Goal: Task Accomplishment & Management: Complete application form

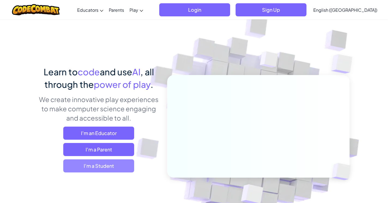
click at [100, 167] on span "I'm a Student" at bounding box center [98, 165] width 71 height 13
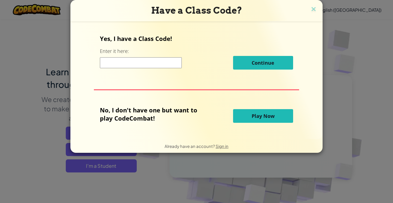
click at [137, 70] on div "Yes, I have a Class Code! Enter it here: Continue" at bounding box center [196, 53] width 193 height 39
click at [132, 65] on input at bounding box center [141, 62] width 82 height 11
click at [309, 2] on div "Have a Class Code?" at bounding box center [196, 10] width 252 height 21
click at [250, 115] on button "Play Now" at bounding box center [263, 116] width 60 height 14
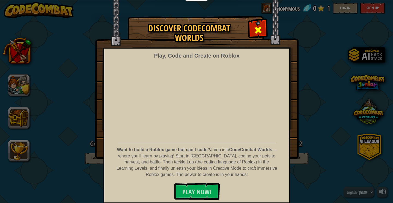
click at [256, 30] on span at bounding box center [258, 30] width 9 height 9
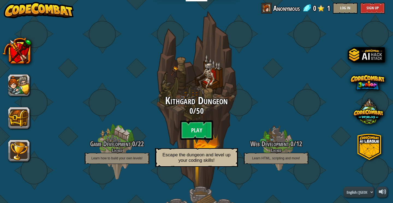
click at [185, 99] on span "Kithgard Dungeon" at bounding box center [196, 101] width 63 height 14
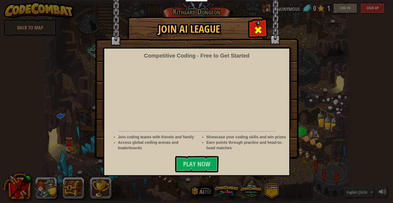
click at [256, 27] on span at bounding box center [258, 30] width 9 height 9
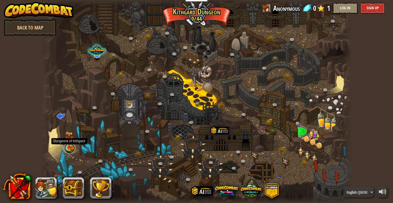
click at [71, 150] on link at bounding box center [69, 148] width 11 height 11
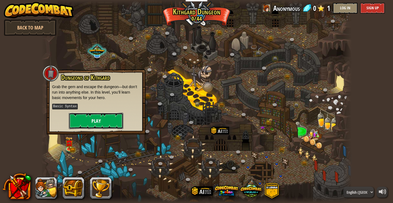
click at [92, 122] on button "Play" at bounding box center [96, 121] width 55 height 16
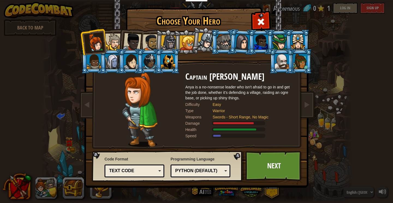
click at [223, 31] on li at bounding box center [223, 41] width 25 height 25
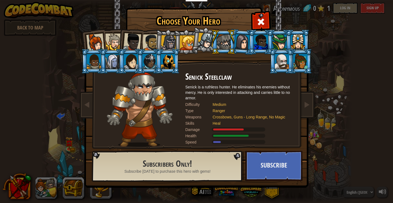
click at [188, 38] on div at bounding box center [187, 42] width 15 height 15
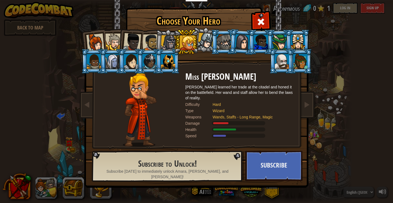
click at [168, 36] on div at bounding box center [169, 43] width 16 height 16
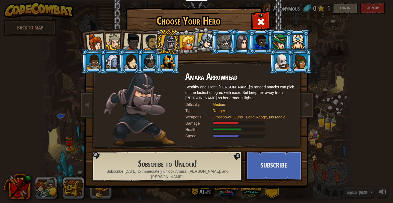
click at [130, 45] on div at bounding box center [132, 42] width 18 height 18
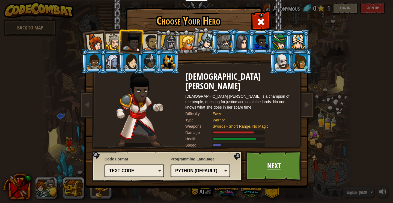
click at [250, 166] on link "Next" at bounding box center [273, 166] width 57 height 30
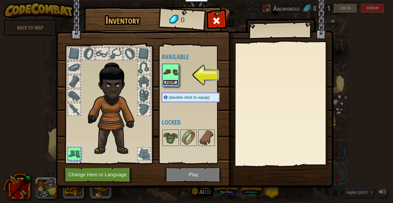
click at [173, 81] on button "Equip" at bounding box center [170, 83] width 15 height 6
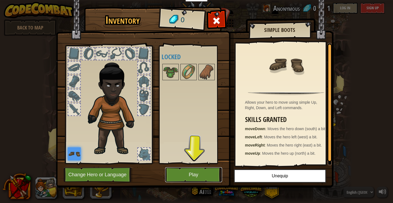
click at [178, 169] on button "Play" at bounding box center [193, 174] width 57 height 15
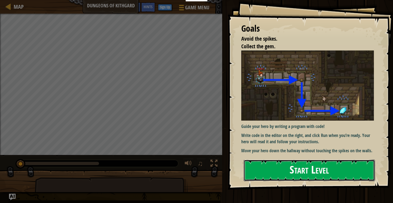
click at [289, 170] on button "Start Level" at bounding box center [308, 170] width 131 height 22
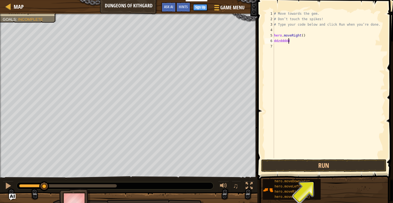
scroll to position [2, 1]
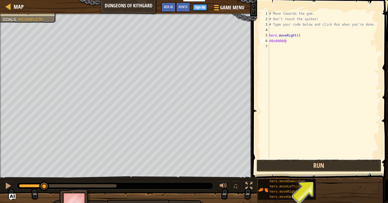
click at [325, 168] on button "Run" at bounding box center [318, 165] width 125 height 13
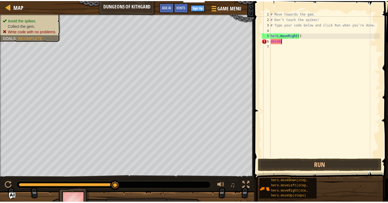
scroll to position [2, 0]
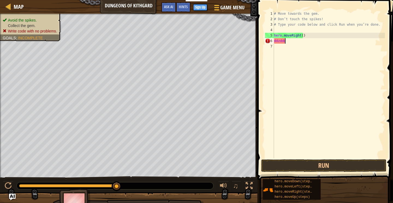
type textarea "d"
click at [331, 39] on div "# Move towards the gem. # Don’t touch the spikes! # Type your code below and cl…" at bounding box center [329, 90] width 112 height 158
type textarea "h"
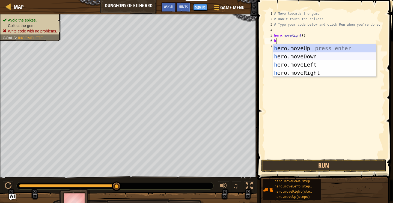
click at [299, 57] on div "h ero.moveUp press enter h ero.moveDown press enter h ero.moveLeft press enter …" at bounding box center [324, 68] width 103 height 49
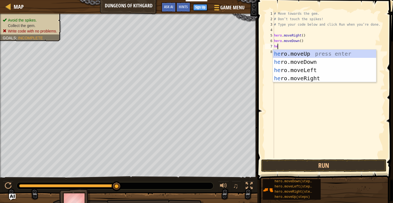
type textarea "her"
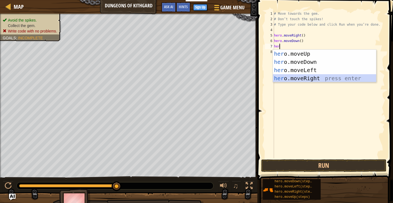
click at [293, 78] on div "her o.moveUp press enter her o.moveDown press enter her o.moveLeft press enter …" at bounding box center [324, 74] width 103 height 49
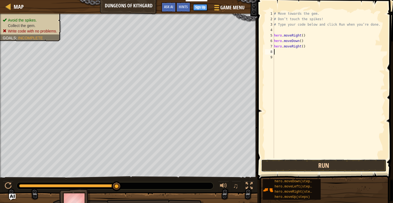
click at [295, 167] on button "Run" at bounding box center [323, 165] width 125 height 13
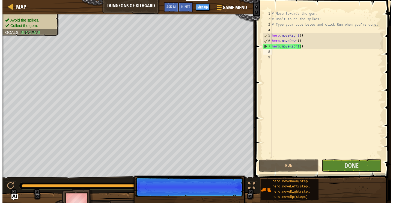
scroll to position [0, 0]
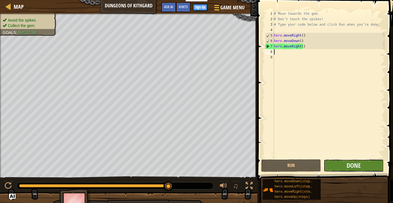
click at [338, 164] on button "Done" at bounding box center [353, 165] width 60 height 13
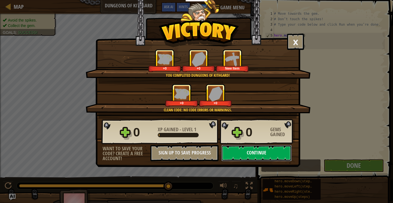
click at [244, 152] on button "Continue" at bounding box center [256, 153] width 70 height 16
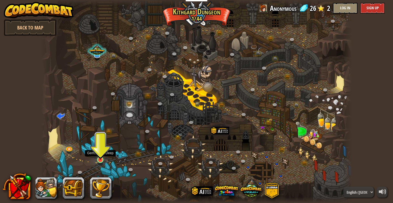
click at [103, 156] on img at bounding box center [100, 151] width 8 height 18
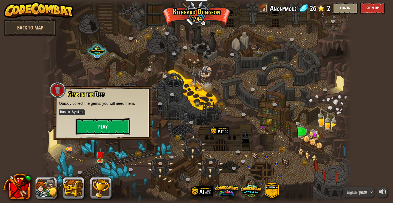
click at [105, 129] on button "Play" at bounding box center [103, 126] width 55 height 16
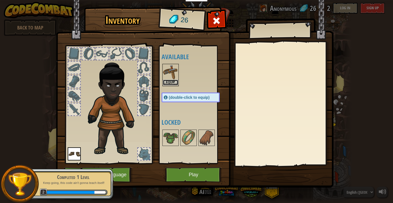
click at [175, 82] on button "Equip" at bounding box center [170, 83] width 15 height 6
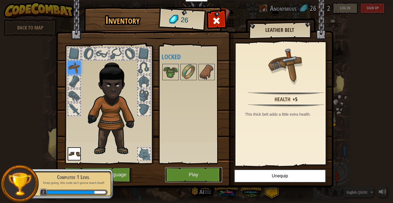
click at [187, 177] on button "Play" at bounding box center [193, 174] width 57 height 15
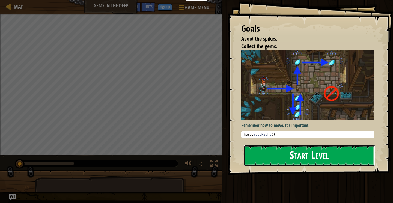
click at [290, 155] on button "Start Level" at bounding box center [308, 156] width 131 height 22
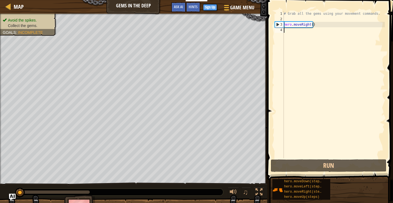
type textarea "h"
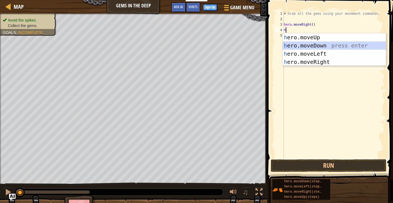
click at [325, 44] on div "h ero.moveUp press enter h ero.moveDown press enter h ero.moveLeft press enter …" at bounding box center [333, 57] width 103 height 49
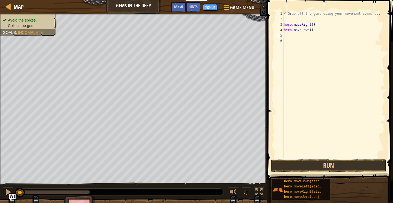
type textarea "h"
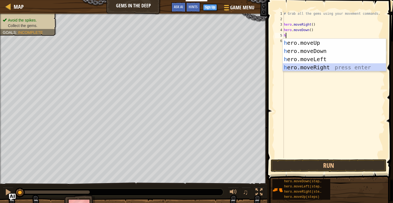
click at [321, 67] on div "h ero.moveUp press enter h ero.moveDown press enter h ero.moveLeft press enter …" at bounding box center [333, 63] width 103 height 49
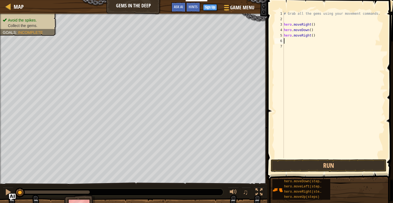
type textarea "h"
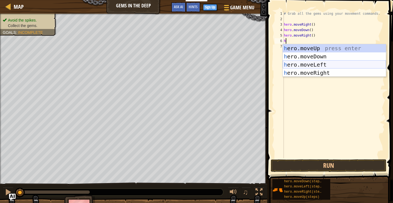
click at [310, 64] on div "h ero.moveUp press enter h ero.moveDown press enter h ero.moveLeft press enter …" at bounding box center [333, 68] width 103 height 49
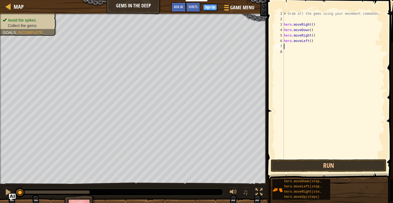
type textarea "h"
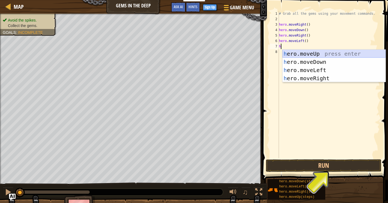
click at [309, 52] on div "h ero.moveUp press enter h ero.moveDown press enter h ero.moveLeft press enter …" at bounding box center [333, 74] width 103 height 49
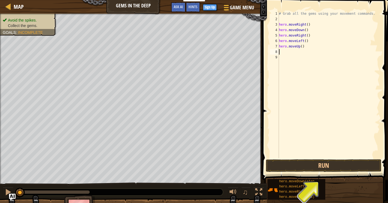
type textarea "h"
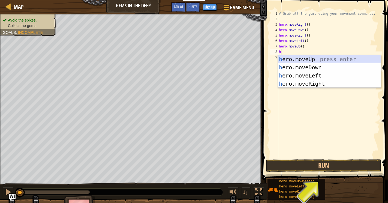
click at [310, 59] on div "h ero.moveUp press enter h ero.moveDown press enter h ero.moveLeft press enter …" at bounding box center [329, 79] width 103 height 49
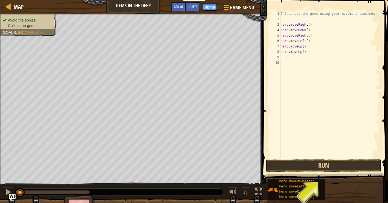
type textarea "h"
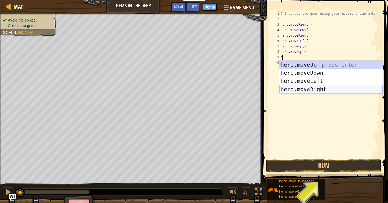
click at [318, 87] on div "h ero.moveUp press enter h ero.moveDown press enter h ero.moveLeft press enter …" at bounding box center [330, 85] width 103 height 49
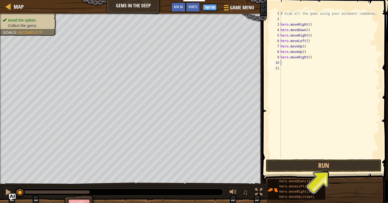
type textarea "h"
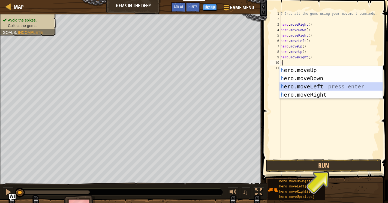
click at [314, 85] on div "h ero.moveUp press enter h ero.moveDown press enter h ero.moveLeft press enter …" at bounding box center [330, 90] width 103 height 49
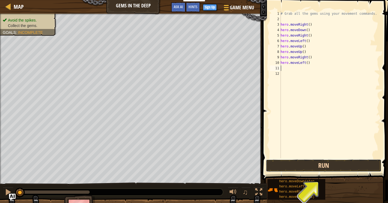
click at [302, 161] on button "Run" at bounding box center [324, 165] width 116 height 13
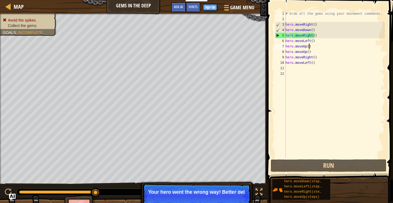
click at [311, 45] on div "# Grab all the gems using your movement commands. hero . moveRight ( ) hero . m…" at bounding box center [334, 90] width 100 height 158
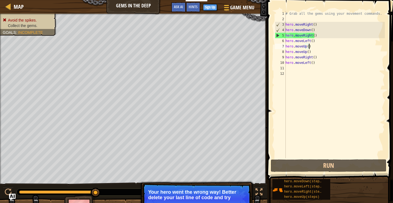
click at [308, 53] on div "# Grab all the gems using your movement commands. hero . moveRight ( ) hero . m…" at bounding box center [334, 90] width 100 height 158
click at [318, 56] on div "# Grab all the gems using your movement commands. hero . moveRight ( ) hero . m…" at bounding box center [334, 90] width 100 height 158
click at [319, 38] on div "# Grab all the gems using your movement commands. hero . moveRight ( ) hero . m…" at bounding box center [334, 90] width 100 height 158
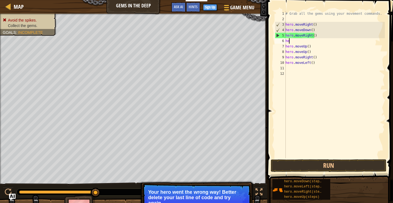
type textarea "h"
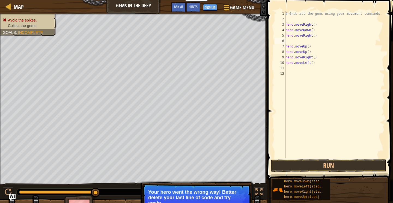
click at [313, 35] on div "# Grab all the gems using your movement commands. hero . moveRight ( ) hero . m…" at bounding box center [334, 90] width 100 height 158
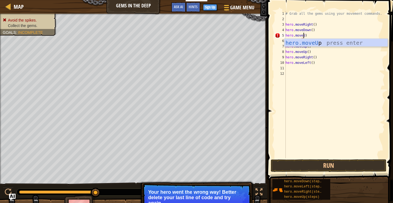
scroll to position [2, 1]
click at [309, 42] on div "hero.moveUp press enter" at bounding box center [335, 51] width 103 height 25
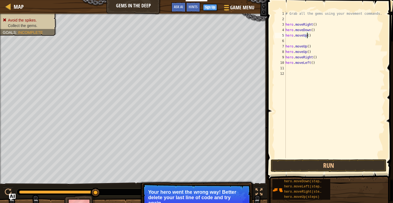
click at [286, 46] on div "# Grab all the gems using your movement commands. hero . moveRight ( ) hero . m…" at bounding box center [334, 90] width 100 height 158
type textarea "hero.moveUp()"
click at [286, 46] on div "# Grab all the gems using your movement commands. hero . moveRight ( ) hero . m…" at bounding box center [334, 84] width 100 height 147
click at [286, 40] on div "# Grab all the gems using your movement commands. hero . moveRight ( ) hero . m…" at bounding box center [334, 90] width 100 height 158
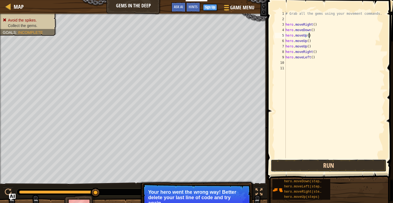
click at [303, 168] on button "Run" at bounding box center [328, 165] width 116 height 13
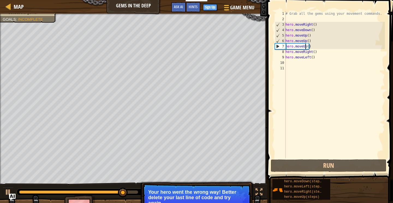
click at [305, 47] on div "# Grab all the gems using your movement commands. hero . moveRight ( ) hero . m…" at bounding box center [334, 90] width 100 height 158
click at [309, 46] on div "# Grab all the gems using your movement commands. hero . moveRight ( ) hero . m…" at bounding box center [334, 90] width 100 height 158
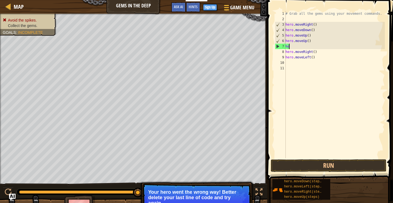
type textarea "h"
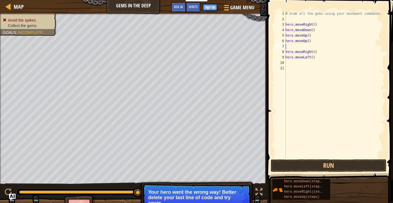
type textarea "hero.moveUp()"
click at [320, 165] on button "Run" at bounding box center [328, 165] width 116 height 13
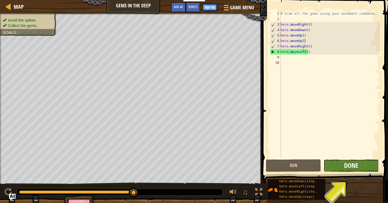
click at [349, 166] on span "Done" at bounding box center [351, 165] width 14 height 9
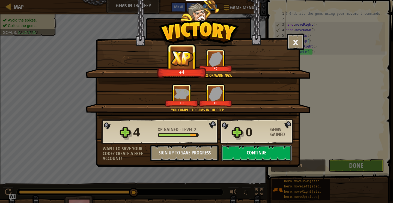
click at [250, 155] on button "Continue" at bounding box center [256, 153] width 70 height 16
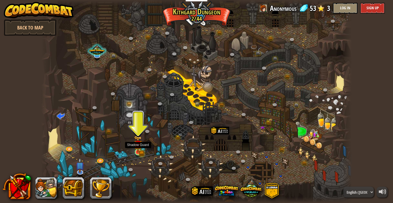
click at [140, 147] on img at bounding box center [137, 144] width 5 height 5
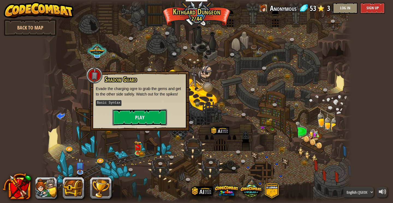
click at [132, 110] on button "Play" at bounding box center [139, 117] width 55 height 16
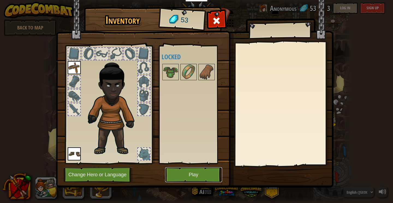
click at [199, 173] on button "Play" at bounding box center [193, 174] width 57 height 15
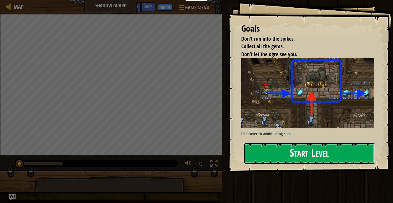
click at [301, 151] on button "Start Level" at bounding box center [308, 154] width 131 height 22
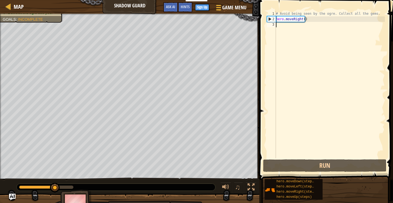
type textarea "h"
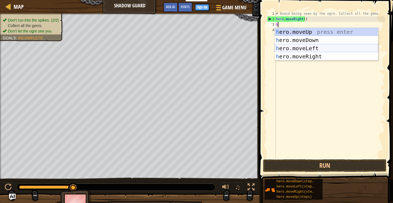
click at [311, 47] on div "h ero.moveUp press enter h ero.moveDown press enter h ero.moveLeft press enter …" at bounding box center [326, 52] width 103 height 49
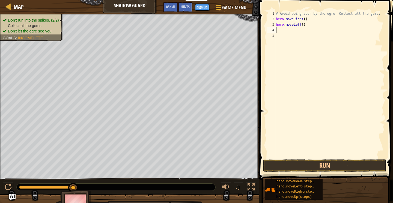
type textarea "h"
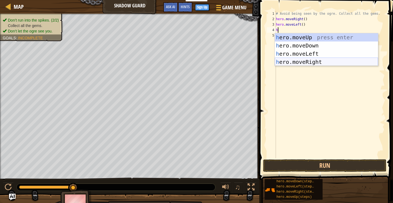
click at [315, 62] on div "h ero.moveUp press enter h ero.moveDown press enter h ero.moveLeft press enter …" at bounding box center [326, 57] width 103 height 49
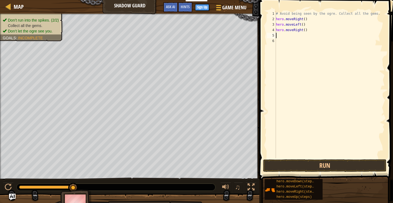
type textarea "h"
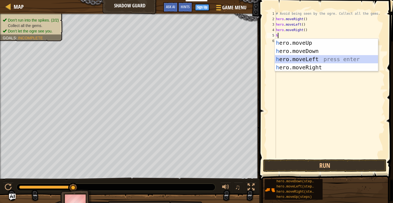
click at [315, 58] on div "h ero.moveUp press enter h ero.moveDown press enter h ero.moveLeft press enter …" at bounding box center [326, 63] width 103 height 49
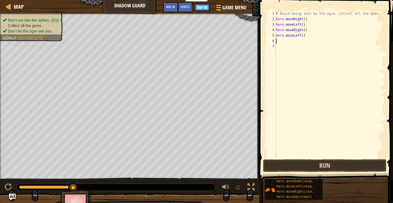
type textarea "h"
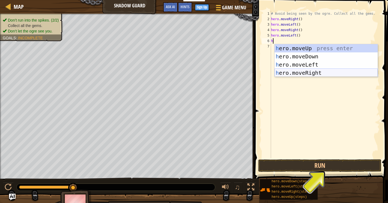
click at [312, 72] on div "h ero.moveUp press enter h ero.moveDown press enter h ero.moveLeft press enter …" at bounding box center [326, 68] width 103 height 49
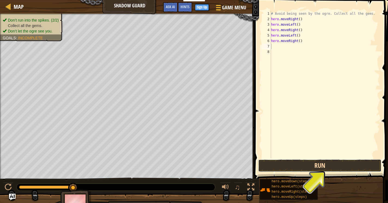
click at [336, 164] on button "Run" at bounding box center [319, 165] width 123 height 13
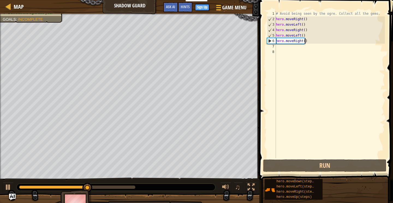
click at [306, 38] on div "# Avoid being seen by the ogre. Collect all the gems. hero . moveRight ( ) hero…" at bounding box center [330, 90] width 110 height 158
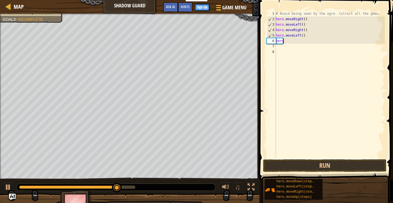
type textarea "h"
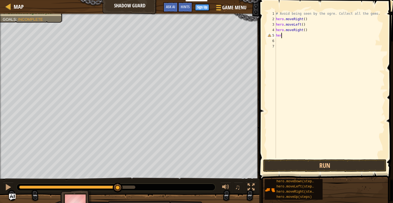
type textarea "h"
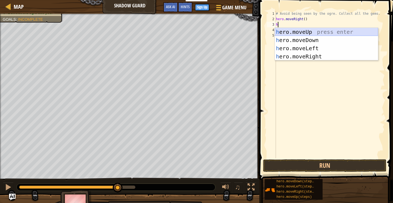
click at [302, 32] on div "h ero.moveUp press enter h ero.moveDown press enter h ero.moveLeft press enter …" at bounding box center [326, 52] width 103 height 49
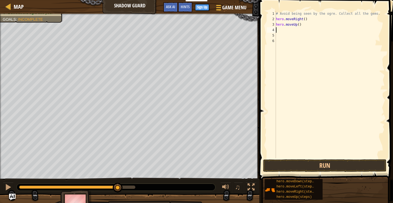
type textarea "h"
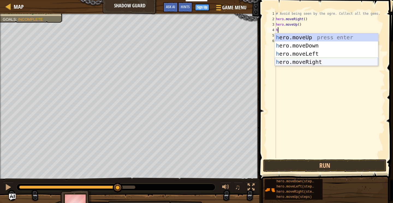
click at [313, 60] on div "h ero.moveUp press enter h ero.moveDown press enter h ero.moveLeft press enter …" at bounding box center [326, 57] width 103 height 49
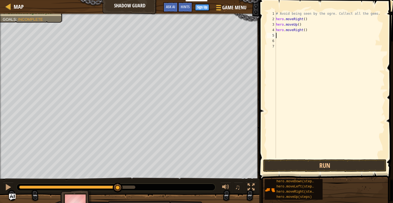
type textarea "h"
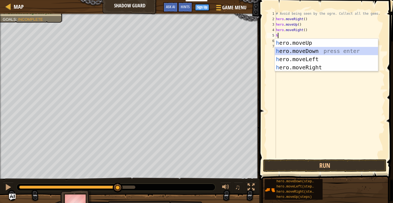
click at [297, 52] on div "h ero.moveUp press enter h ero.moveDown press enter h ero.moveLeft press enter …" at bounding box center [326, 63] width 103 height 49
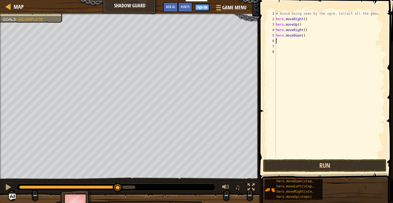
type textarea "h"
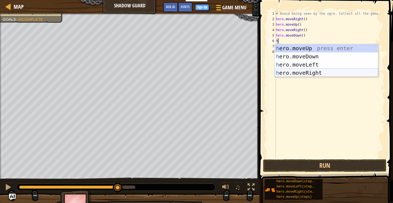
click at [315, 73] on div "h ero.moveUp press enter h ero.moveDown press enter h ero.moveLeft press enter …" at bounding box center [326, 68] width 103 height 49
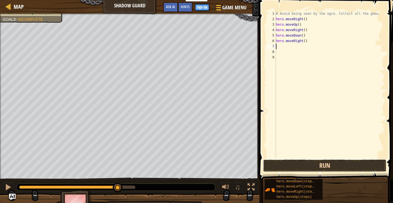
click at [292, 163] on button "Run" at bounding box center [324, 165] width 123 height 13
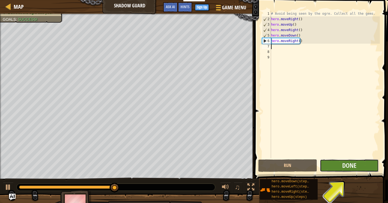
click at [357, 164] on button "Done" at bounding box center [349, 165] width 59 height 13
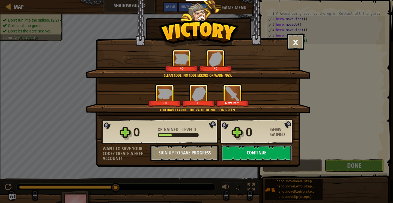
click at [259, 154] on button "Continue" at bounding box center [256, 153] width 70 height 16
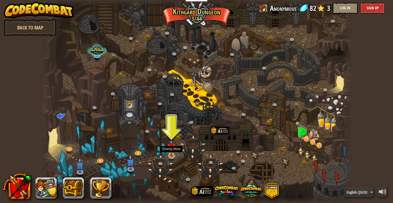
click at [168, 153] on img at bounding box center [171, 147] width 8 height 18
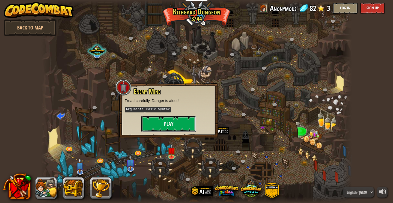
click at [176, 120] on button "Play" at bounding box center [168, 124] width 55 height 16
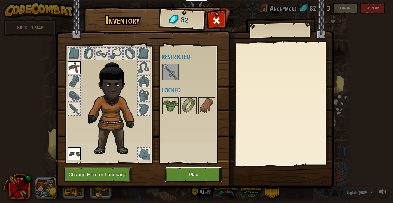
click at [193, 176] on button "Play" at bounding box center [193, 174] width 57 height 15
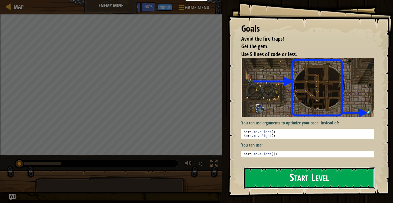
click at [304, 180] on button "Start Level" at bounding box center [308, 178] width 131 height 22
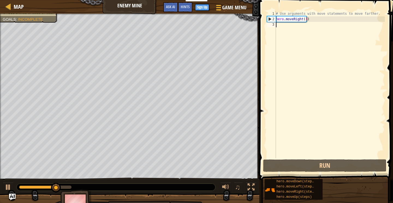
click at [300, 28] on div "# Use arguments with move statements to move farther. hero . moveRight ( 3 )" at bounding box center [330, 90] width 110 height 158
type textarea "h"
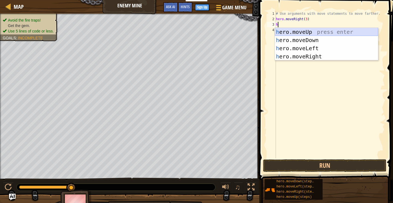
click at [310, 29] on div "h ero.moveUp press enter h ero.moveDown press enter h ero.moveLeft press enter …" at bounding box center [326, 52] width 103 height 49
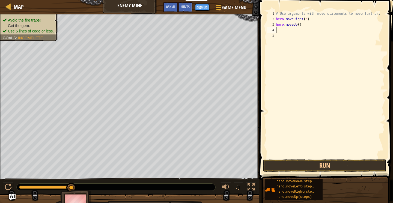
type textarea "h"
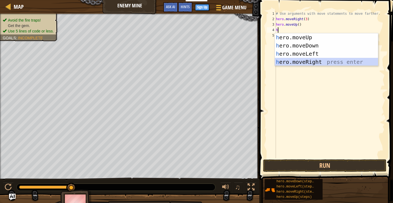
click at [309, 60] on div "h ero.moveUp press enter h ero.moveDown press enter h ero.moveLeft press enter …" at bounding box center [326, 57] width 103 height 49
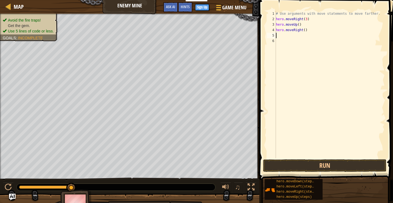
type textarea "h"
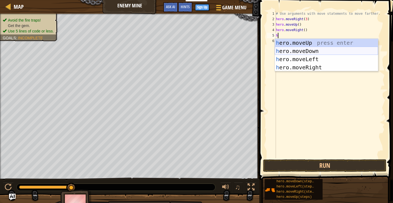
click at [310, 52] on div "h ero.moveUp press enter h ero.moveDown press enter h ero.moveLeft press enter …" at bounding box center [326, 63] width 103 height 49
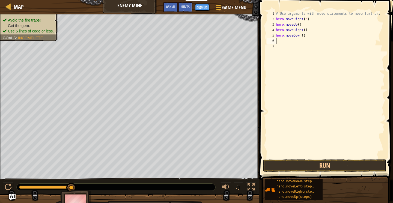
type textarea "h"
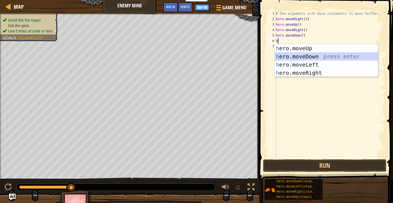
click at [312, 55] on div "h ero.moveUp press enter h ero.moveDown press enter h ero.moveLeft press enter …" at bounding box center [326, 68] width 103 height 49
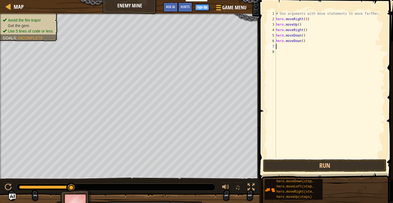
type textarea "h"
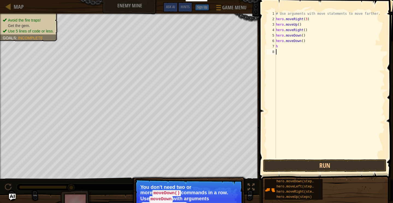
click at [308, 97] on div "# Use arguments with move statements to move farther. hero . moveRight ( 3 ) he…" at bounding box center [330, 90] width 110 height 158
type textarea "h"
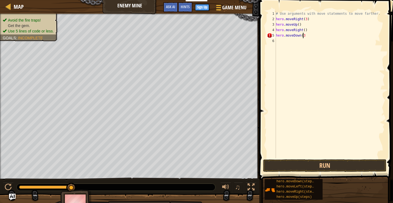
scroll to position [2, 2]
type textarea "hero.moveDown(3)"
type textarea "h"
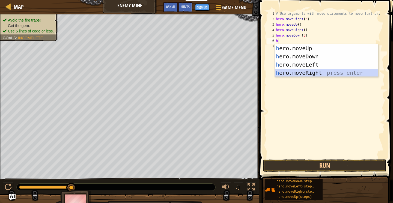
click at [306, 70] on div "h ero.moveUp press enter h ero.moveDown press enter h ero.moveLeft press enter …" at bounding box center [326, 68] width 103 height 49
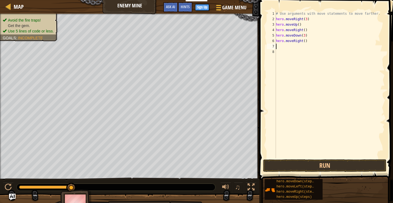
click at [302, 42] on div "# Use arguments with move statements to move farther. hero . moveRight ( 3 ) he…" at bounding box center [330, 90] width 110 height 158
type textarea "hero.moveRight(2)"
click at [309, 163] on button "Run" at bounding box center [324, 165] width 123 height 13
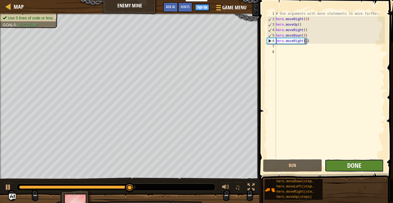
click at [347, 164] on span "Done" at bounding box center [354, 165] width 14 height 9
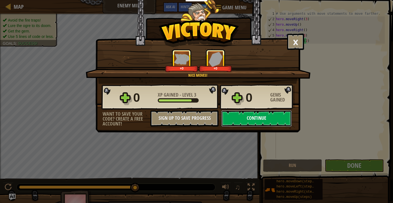
click at [259, 123] on button "Continue" at bounding box center [256, 118] width 70 height 16
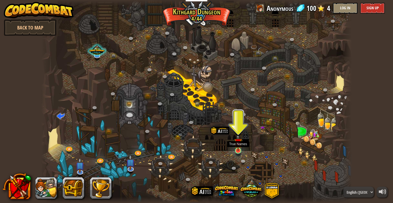
click at [237, 149] on img at bounding box center [238, 142] width 8 height 18
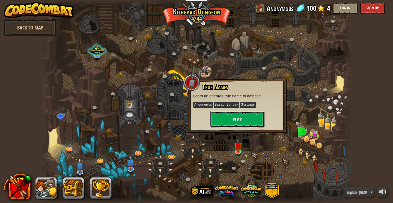
click at [211, 117] on button "Play" at bounding box center [237, 119] width 55 height 16
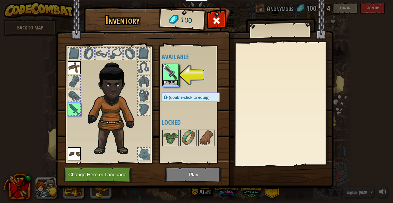
click at [166, 83] on button "Equip" at bounding box center [170, 83] width 15 height 6
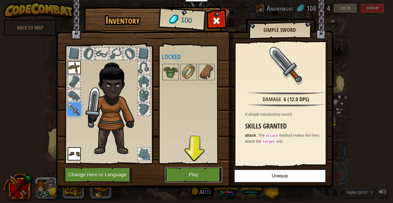
click at [192, 174] on button "Play" at bounding box center [193, 174] width 57 height 15
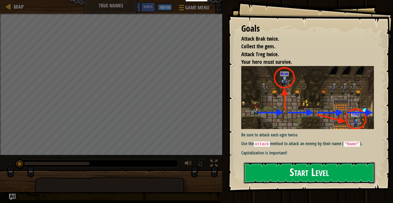
click at [286, 165] on button "Start Level" at bounding box center [308, 173] width 131 height 22
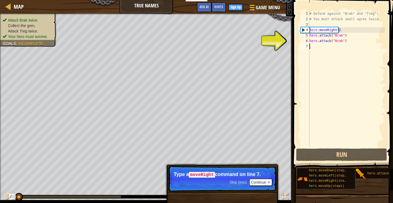
click at [302, 31] on div "4" at bounding box center [304, 29] width 9 height 5
type textarea "hero.moveRight()"
click at [315, 47] on div "# Defend against "Brak" and "Treg"! # You must attack small ogres twice. hero .…" at bounding box center [346, 84] width 76 height 147
type textarea "h"
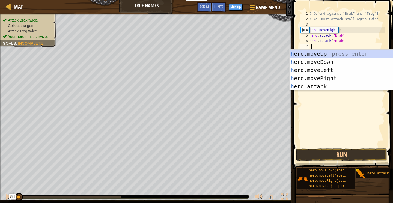
scroll to position [2, 0]
click at [327, 61] on div "h ero.moveUp press enter h ero.moveDown press enter h ero.moveLeft press enter …" at bounding box center [340, 78] width 103 height 57
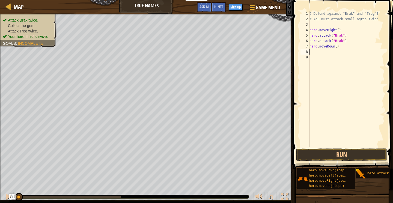
type textarea "h"
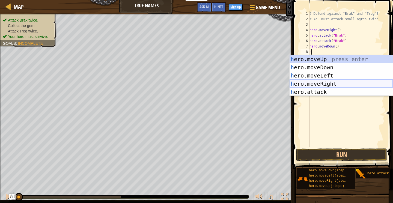
click at [318, 82] on div "h ero.moveUp press enter h ero.moveDown press enter h ero.moveLeft press enter …" at bounding box center [340, 83] width 103 height 57
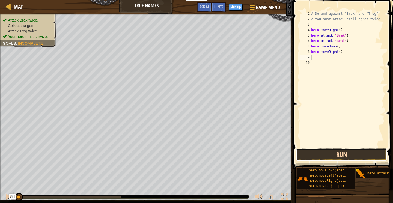
click at [351, 152] on button "Run" at bounding box center [341, 154] width 91 height 13
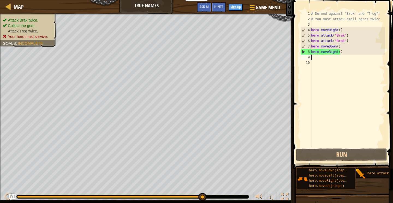
click at [313, 57] on div "# Defend against "Brak" and "Treg"! # You must attack small ogres twice. hero .…" at bounding box center [347, 84] width 75 height 147
click at [344, 54] on div "# Defend against "Brak" and "Treg"! # You must attack small ogres twice. hero .…" at bounding box center [347, 84] width 75 height 147
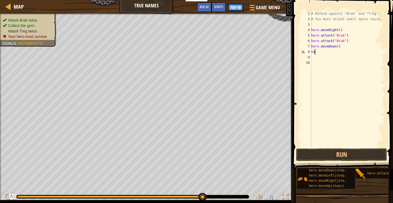
type textarea "h"
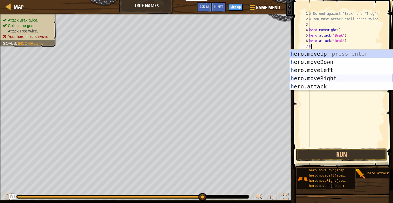
click at [325, 75] on div "h ero.moveUp press enter h ero.moveDown press enter h ero.moveLeft press enter …" at bounding box center [340, 78] width 103 height 57
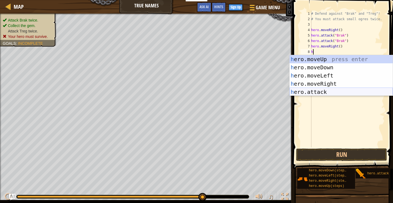
click at [316, 92] on div "h ero.moveUp press enter h ero.moveDown press enter h ero.moveLeft press enter …" at bounding box center [340, 83] width 103 height 57
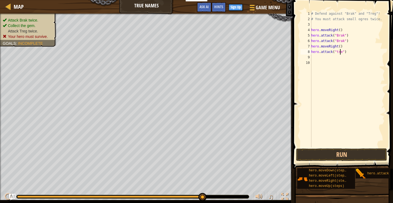
type textarea "hero.attack("treg")"
click at [335, 61] on div "# Defend against "Brak" and "Treg"! # You must attack small ogres twice. hero .…" at bounding box center [347, 84] width 75 height 147
click at [325, 57] on div "# Defend against "Brak" and "Treg"! # You must attack small ogres twice. hero .…" at bounding box center [347, 84] width 75 height 147
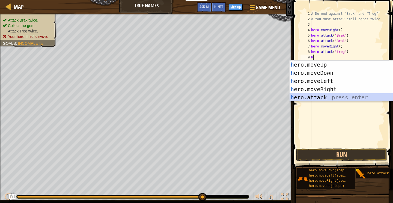
click at [332, 95] on div "h ero.moveUp press enter h ero.moveDown press enter h ero.moveLeft press enter …" at bounding box center [340, 89] width 103 height 57
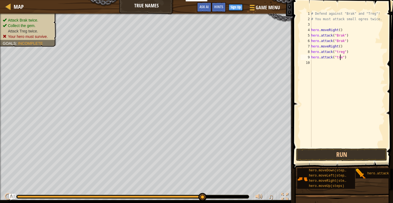
scroll to position [2, 2]
click at [351, 156] on button "Run" at bounding box center [341, 154] width 91 height 13
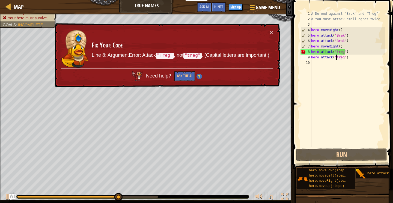
click at [335, 58] on div "# Defend against "Brak" and "Treg"! # You must attack small ogres twice. hero .…" at bounding box center [347, 84] width 75 height 147
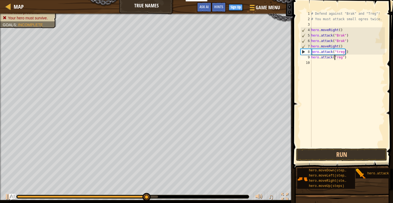
scroll to position [2, 2]
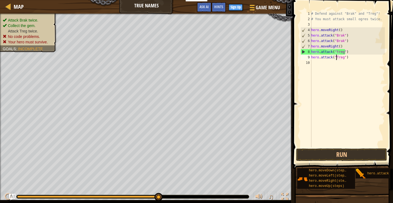
click at [337, 53] on div "# Defend against "Brak" and "Treg"! # You must attack small ogres twice. hero .…" at bounding box center [347, 84] width 75 height 147
drag, startPoint x: 336, startPoint y: 52, endPoint x: 338, endPoint y: 50, distance: 3.3
click at [336, 53] on div "# Defend against "Brak" and "Treg"! # You must attack small ogres twice. hero .…" at bounding box center [347, 84] width 75 height 147
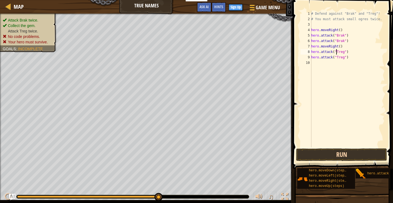
type textarea "hero.attack("Treg")"
click at [342, 156] on button "Run" at bounding box center [341, 154] width 91 height 13
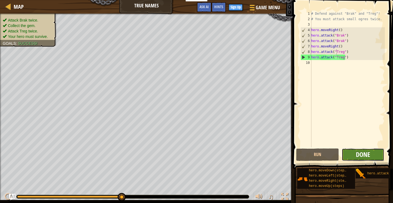
click at [368, 152] on span "Done" at bounding box center [362, 154] width 14 height 9
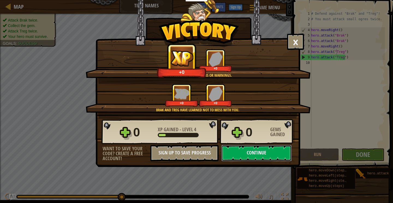
click at [252, 154] on button "Continue" at bounding box center [256, 153] width 70 height 16
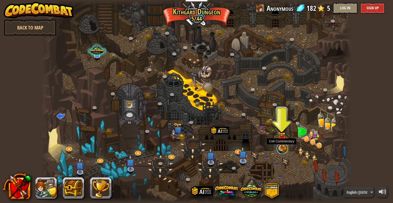
click at [284, 150] on link at bounding box center [281, 148] width 11 height 11
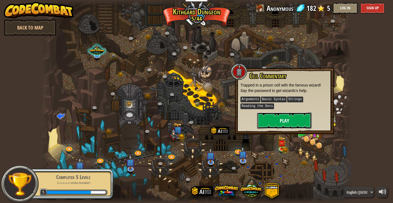
click at [275, 118] on button "Play" at bounding box center [284, 120] width 55 height 16
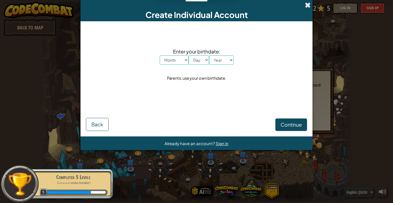
click at [307, 4] on span at bounding box center [308, 5] width 6 height 6
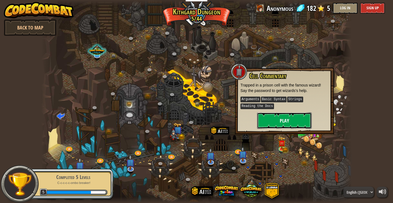
click at [285, 122] on button "Play" at bounding box center [284, 120] width 55 height 16
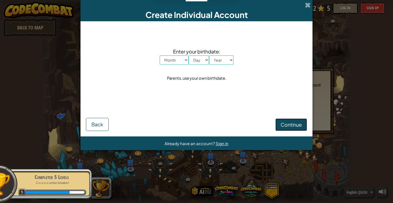
click at [293, 119] on button "Continue" at bounding box center [291, 124] width 32 height 13
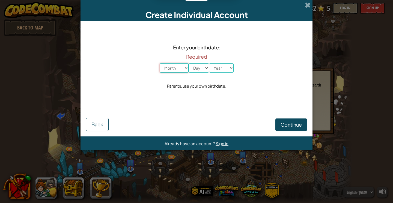
drag, startPoint x: 166, startPoint y: 69, endPoint x: 170, endPoint y: 70, distance: 4.1
click at [166, 70] on select "Month January February March April May June July August September October Novem…" at bounding box center [173, 67] width 29 height 9
select select "11"
click at [159, 63] on select "Month January February March April May June July August September October Novem…" at bounding box center [173, 67] width 29 height 9
click at [197, 64] on select "Day 1 2 3 4 5 6 7 8 9 10 11 12 13 14 15 16 17 18 19 20 21 22 23 24 25 26 27 28 …" at bounding box center [198, 67] width 20 height 9
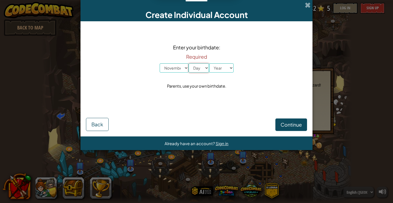
select select "4"
click at [188, 63] on select "Day 1 2 3 4 5 6 7 8 9 10 11 12 13 14 15 16 17 18 19 20 21 22 23 24 25 26 27 28 …" at bounding box center [198, 67] width 20 height 9
click at [228, 69] on select "Year [DATE] 2024 2023 2022 2021 2020 2019 2018 2017 2016 2015 2014 2013 2012 20…" at bounding box center [221, 67] width 25 height 9
select select "2007"
click at [209, 63] on select "Year [DATE] 2024 2023 2022 2021 2020 2019 2018 2017 2016 2015 2014 2013 2012 20…" at bounding box center [221, 67] width 25 height 9
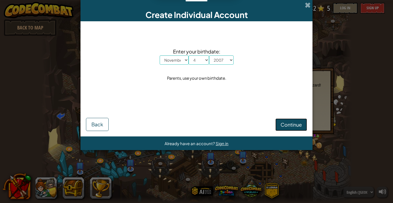
drag, startPoint x: 295, startPoint y: 124, endPoint x: 291, endPoint y: 121, distance: 5.1
click at [294, 124] on span "Continue" at bounding box center [290, 124] width 21 height 6
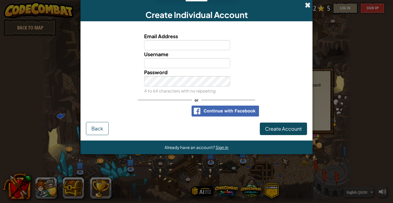
click at [305, 8] on div "Create Individual Account" at bounding box center [196, 10] width 232 height 21
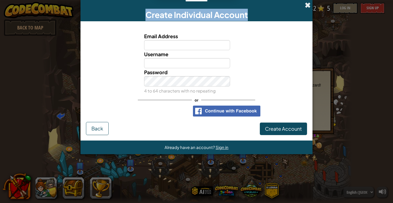
click at [306, 5] on span at bounding box center [308, 5] width 6 height 6
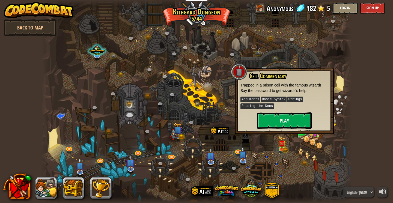
click at [346, 131] on div at bounding box center [346, 101] width 9 height 203
click at [182, 154] on div at bounding box center [196, 101] width 310 height 203
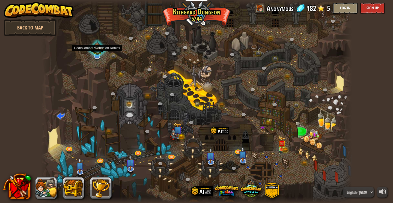
click at [95, 58] on div at bounding box center [96, 49] width 21 height 20
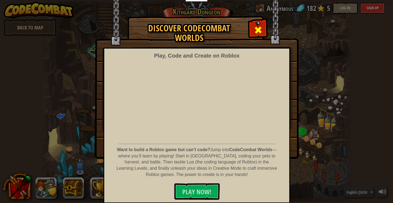
click at [258, 29] on span at bounding box center [258, 30] width 9 height 9
